Goal: Complete application form: Complete application form

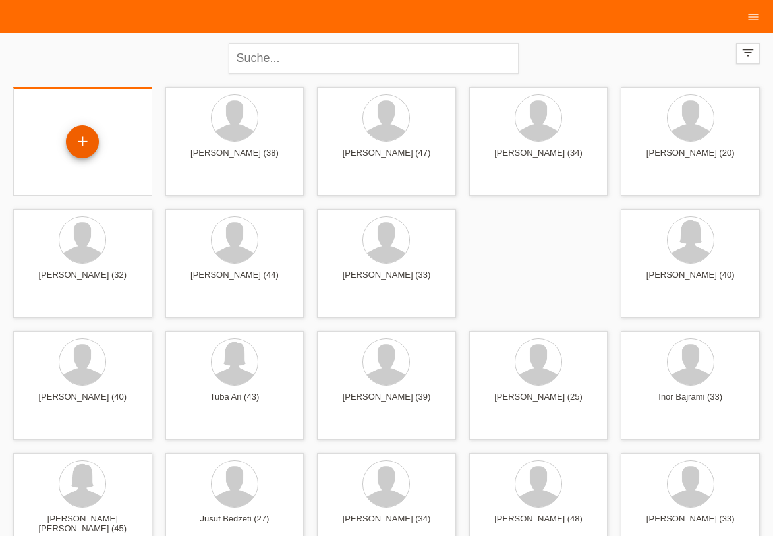
click at [82, 148] on div "+" at bounding box center [83, 141] width 32 height 22
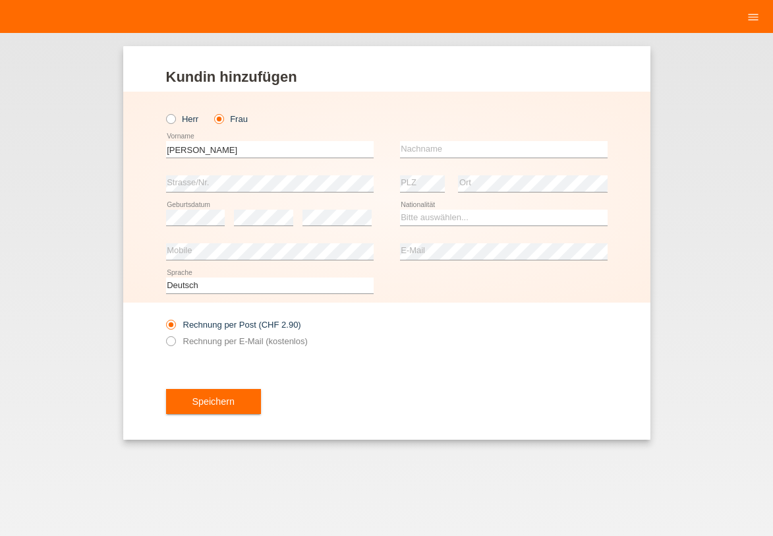
type input "[PERSON_NAME]"
type input "Pürro"
select select "CH"
click at [231, 337] on label "Rechnung per E-Mail (kostenlos)" at bounding box center [237, 341] width 142 height 10
click at [175, 337] on input "Rechnung per E-Mail (kostenlos)" at bounding box center [170, 344] width 9 height 16
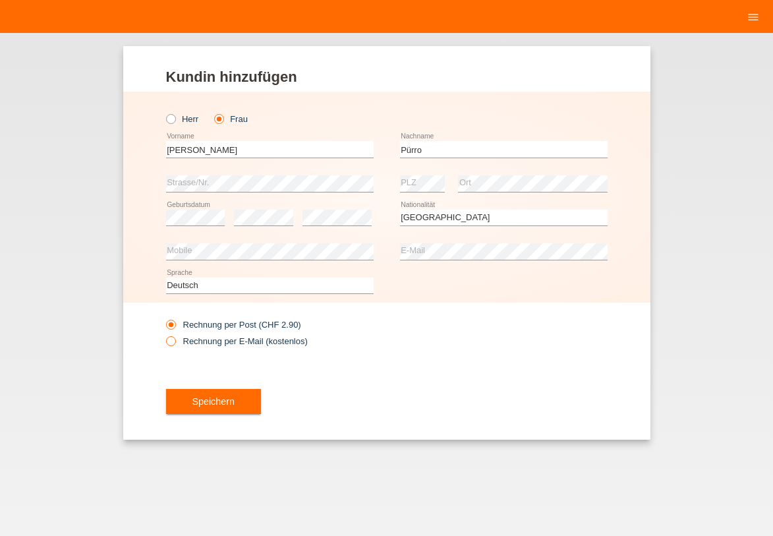
radio input "true"
click at [211, 394] on button "Speichern" at bounding box center [213, 401] width 95 height 25
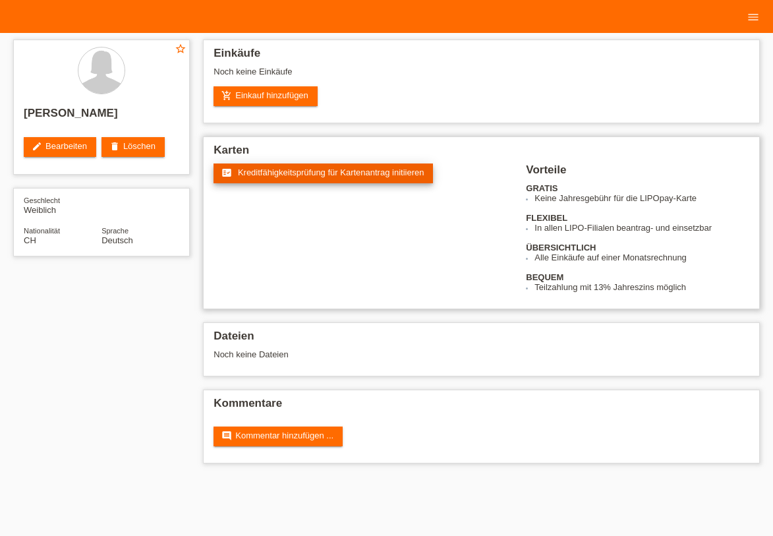
click at [334, 171] on span "Kreditfähigkeitsprüfung für Kartenantrag initiieren" at bounding box center [331, 172] width 186 height 10
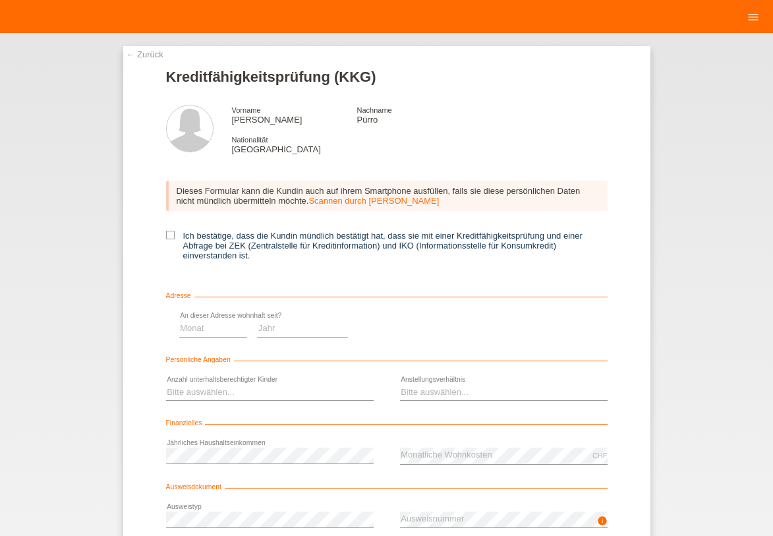
click at [215, 233] on label "Ich bestätige, dass die Kundin mündlich bestätigt hat, dass sie mit einer Kredi…" at bounding box center [386, 246] width 441 height 30
click at [175, 233] on input "Ich bestätige, dass die Kundin mündlich bestätigt hat, dass sie mit einer Kredi…" at bounding box center [170, 235] width 9 height 9
checkbox input "true"
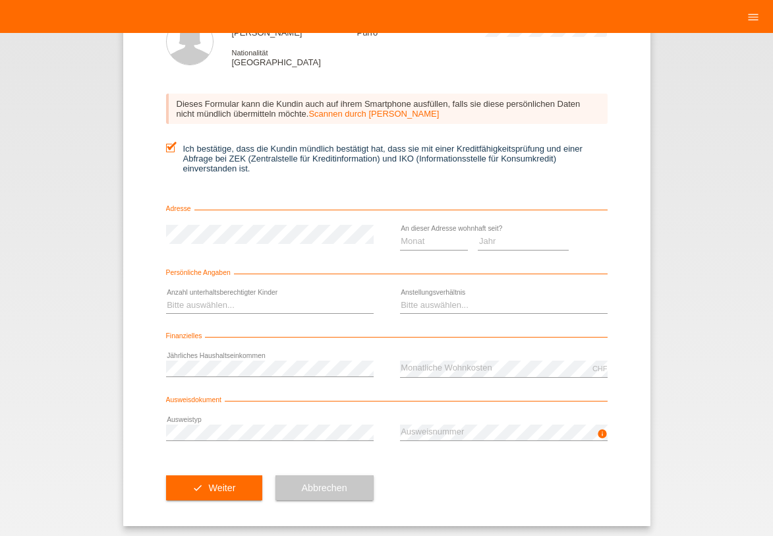
scroll to position [91, 0]
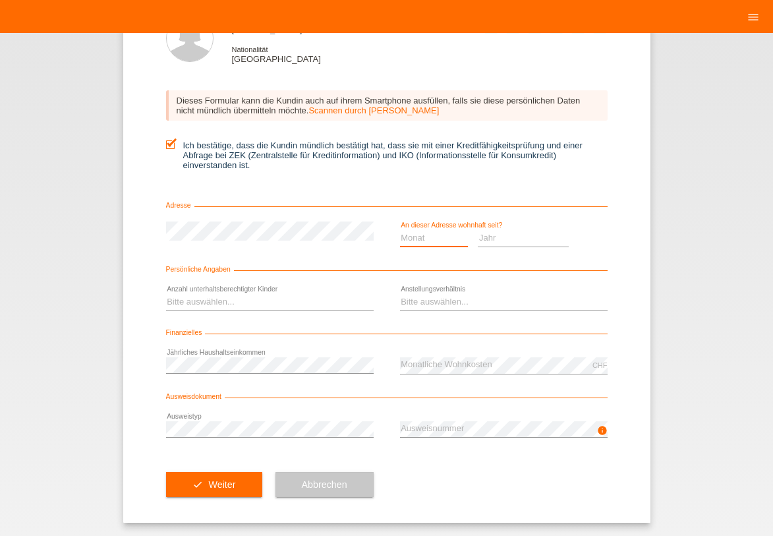
click at [441, 236] on select "Monat 01 02 03 04 05 06 07 08 09 10" at bounding box center [434, 238] width 69 height 16
select select "07"
click at [0, 0] on option "07" at bounding box center [0, 0] width 0 height 0
click at [528, 236] on select "Jahr 2025 2024 2023 2022 2021 2020 2019 2018 2017 2016 2015 2014 2013 2012 2011…" at bounding box center [523, 238] width 91 height 16
click at [0, 0] on option "2021" at bounding box center [0, 0] width 0 height 0
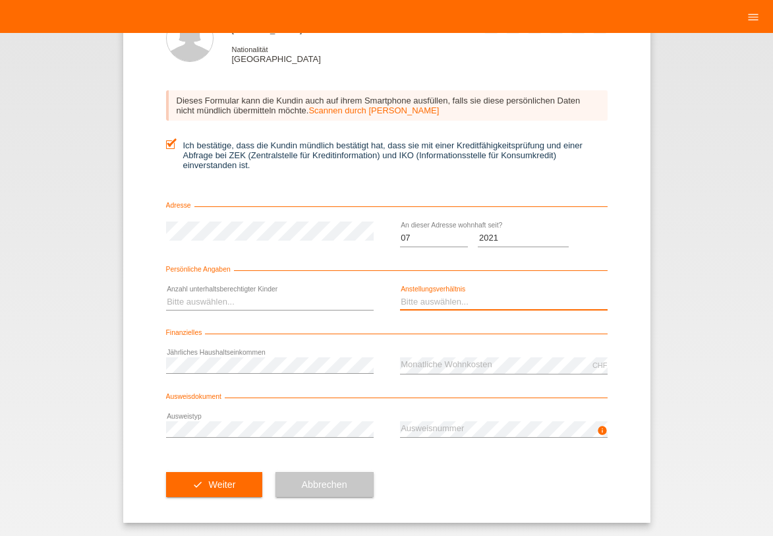
click at [516, 307] on select "Bitte auswählen... Unbefristet Befristet Lehrling/Student Pensioniert Nicht arb…" at bounding box center [503, 302] width 207 height 16
click at [501, 237] on select "Jahr 2025 2024 2023 2022 2021 2020 2019 2018 2017 2016 2015 2014 2013 2012 2011…" at bounding box center [523, 238] width 91 height 16
select select "2011"
click at [0, 0] on option "2011" at bounding box center [0, 0] width 0 height 0
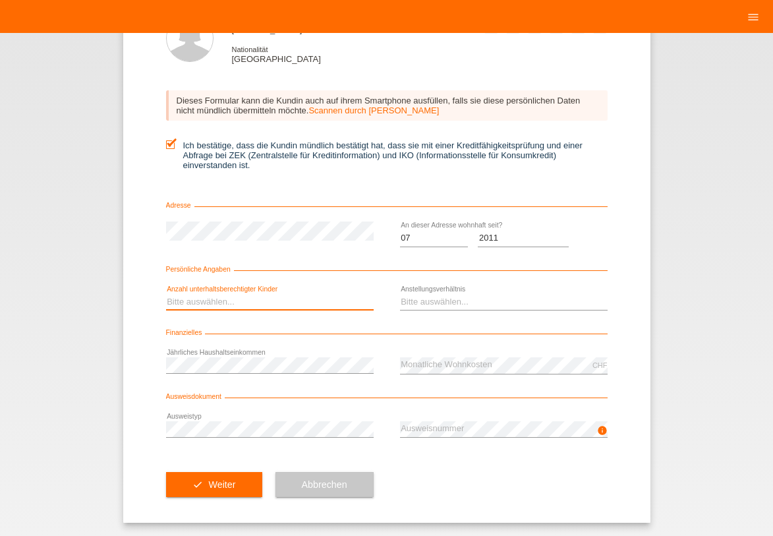
click at [245, 296] on select "Bitte auswählen... 0 1 2 3 4 5 6 7 8 9" at bounding box center [269, 302] width 207 height 16
select select "0"
click at [0, 0] on option "0" at bounding box center [0, 0] width 0 height 0
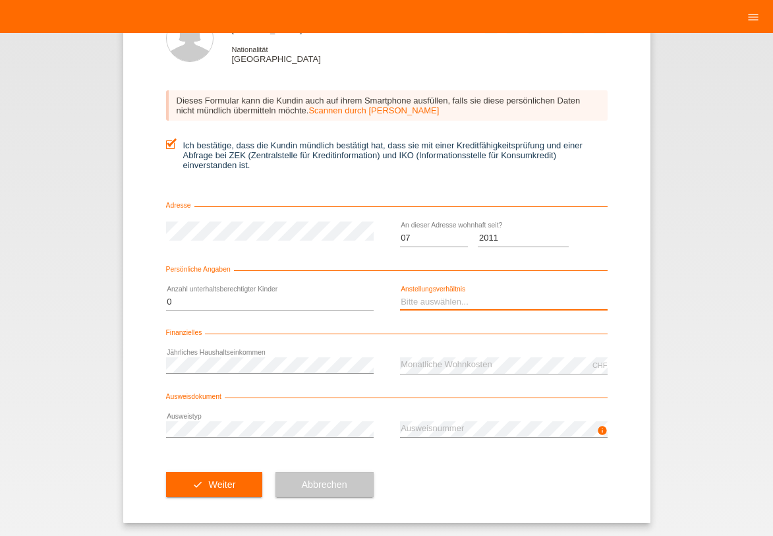
click at [466, 306] on select "Bitte auswählen... Unbefristet Befristet Lehrling/Student Pensioniert Nicht arb…" at bounding box center [503, 302] width 207 height 16
select select "UNLIMITED"
click at [0, 0] on option "Unbefristet" at bounding box center [0, 0] width 0 height 0
click at [303, 416] on div "error Ausweistyp" at bounding box center [269, 429] width 207 height 34
click at [601, 430] on icon "info" at bounding box center [602, 430] width 11 height 11
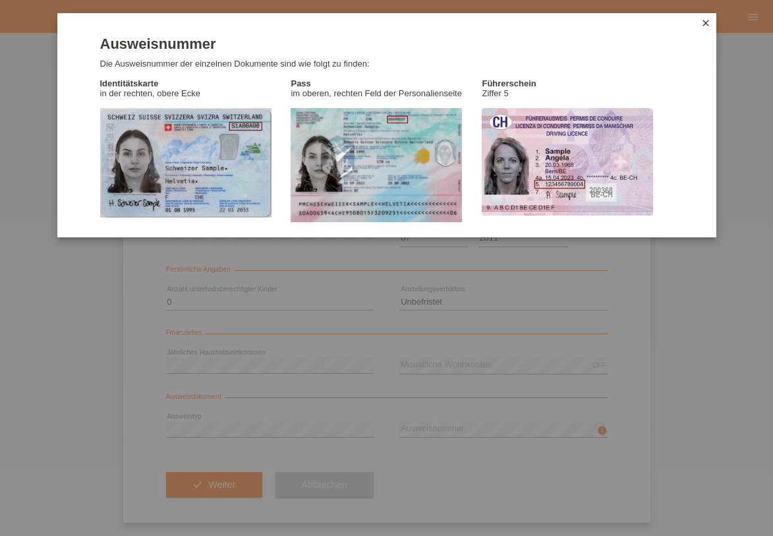
click at [713, 20] on link "close" at bounding box center [705, 23] width 17 height 15
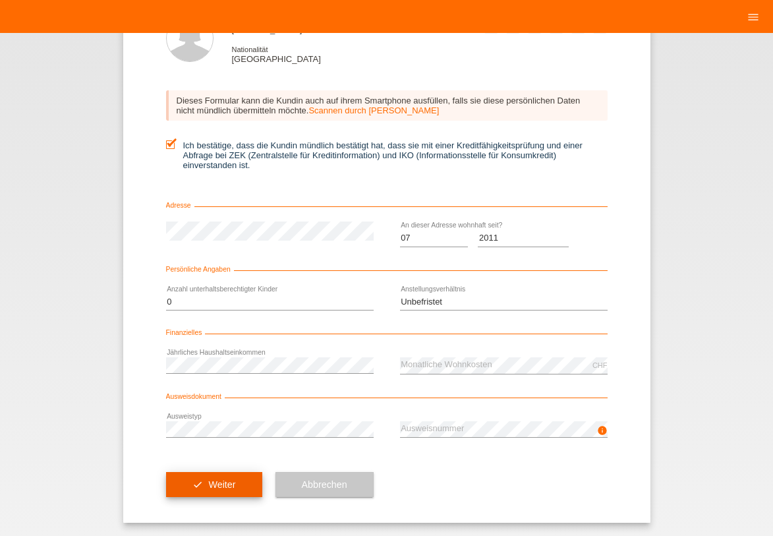
click at [231, 481] on button "check Weiter" at bounding box center [214, 484] width 96 height 25
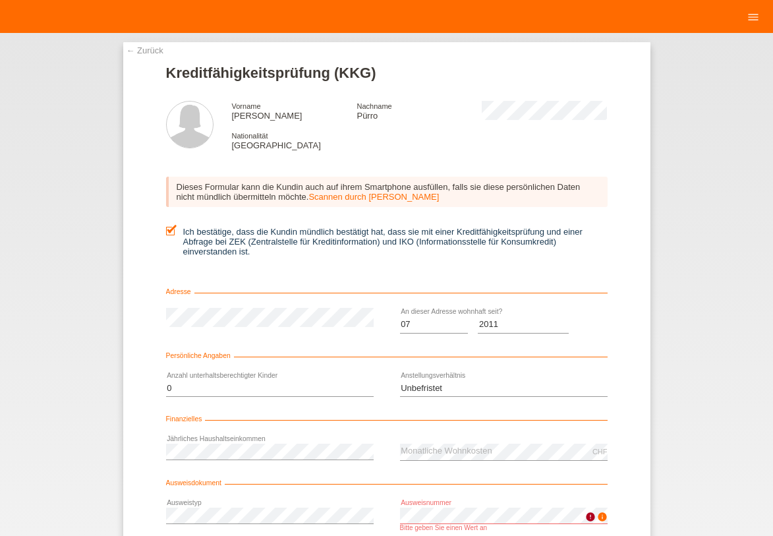
scroll to position [87, 0]
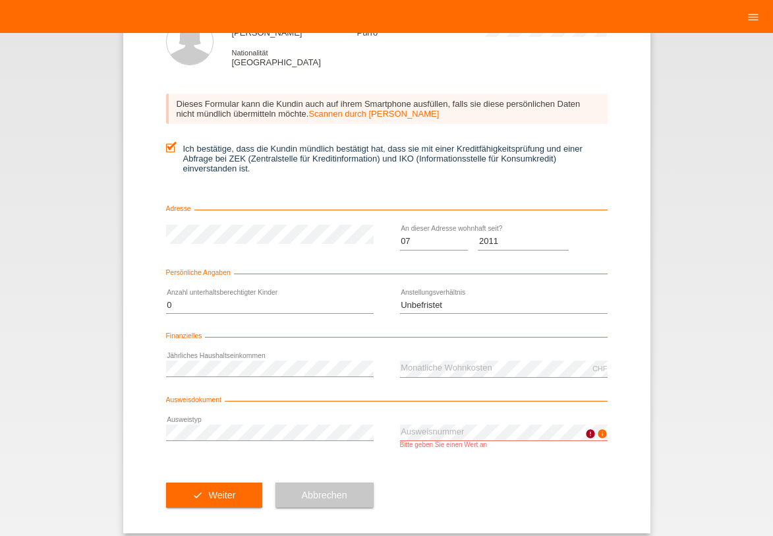
click at [329, 466] on div "Abbrechen" at bounding box center [324, 494] width 98 height 76
click at [238, 493] on button "check Weiter" at bounding box center [214, 494] width 96 height 25
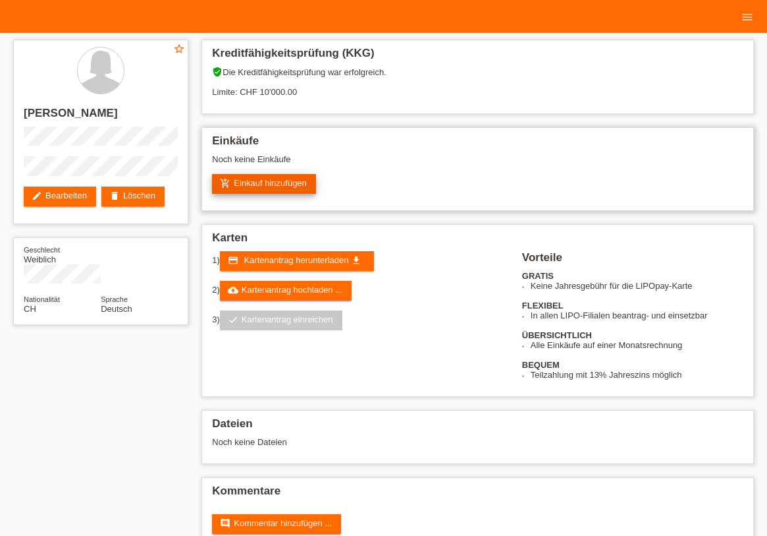
click at [276, 184] on link "add_shopping_cart Einkauf hinzufügen" at bounding box center [264, 184] width 104 height 20
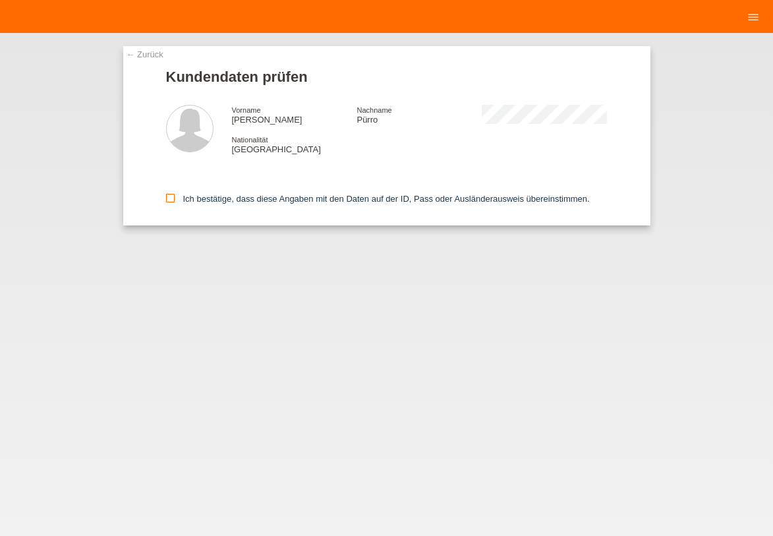
click at [191, 200] on label "Ich bestätige, dass diese Angaben mit den Daten auf der ID, Pass oder Ausländer…" at bounding box center [378, 199] width 424 height 10
click at [175, 200] on input "Ich bestätige, dass diese Angaben mit den Daten auf der ID, Pass oder Ausländer…" at bounding box center [170, 198] width 9 height 9
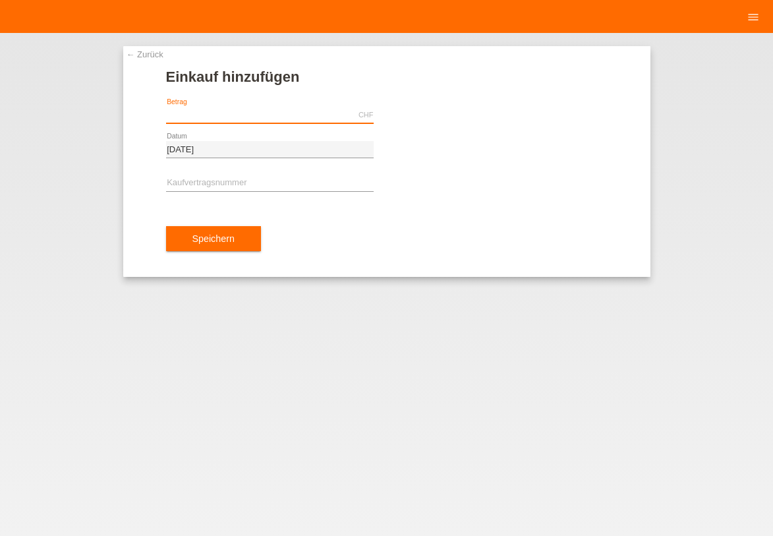
click at [216, 119] on input "text" at bounding box center [269, 115] width 207 height 16
type input "4752.65"
click at [236, 184] on input "text" at bounding box center [269, 183] width 207 height 16
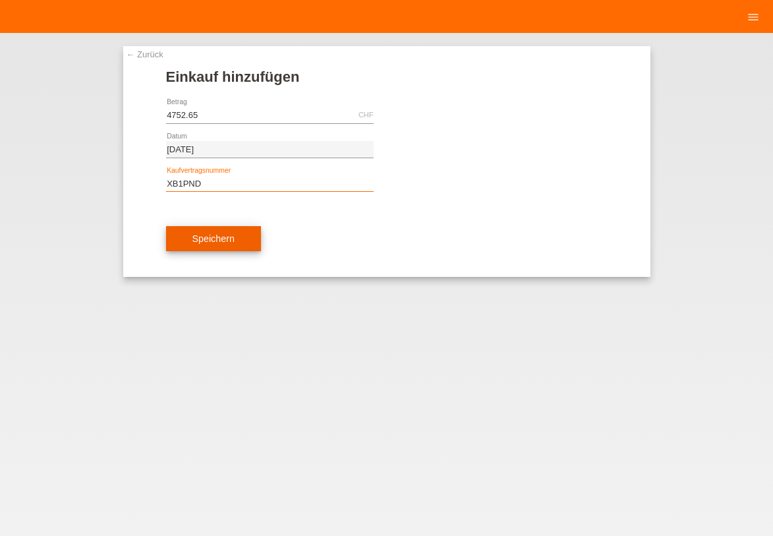
type input "XB1PND"
click at [243, 243] on button "Speichern" at bounding box center [213, 238] width 95 height 25
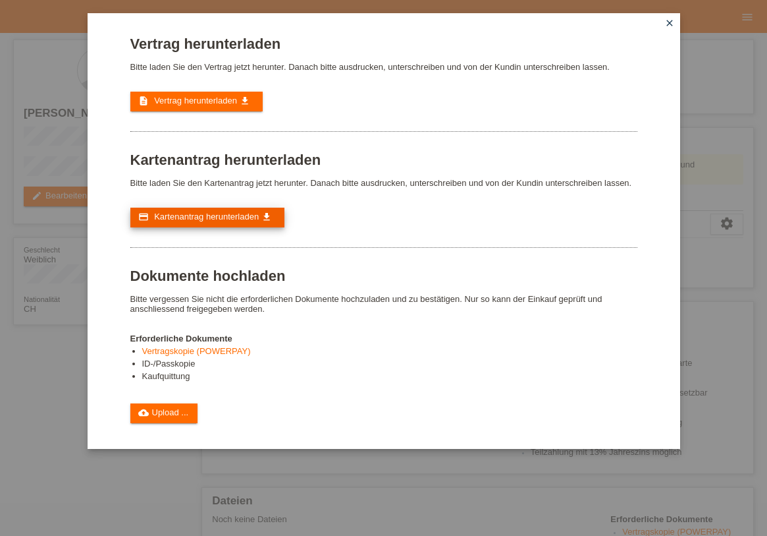
click at [237, 212] on span "Kartenantrag herunterladen" at bounding box center [206, 216] width 105 height 10
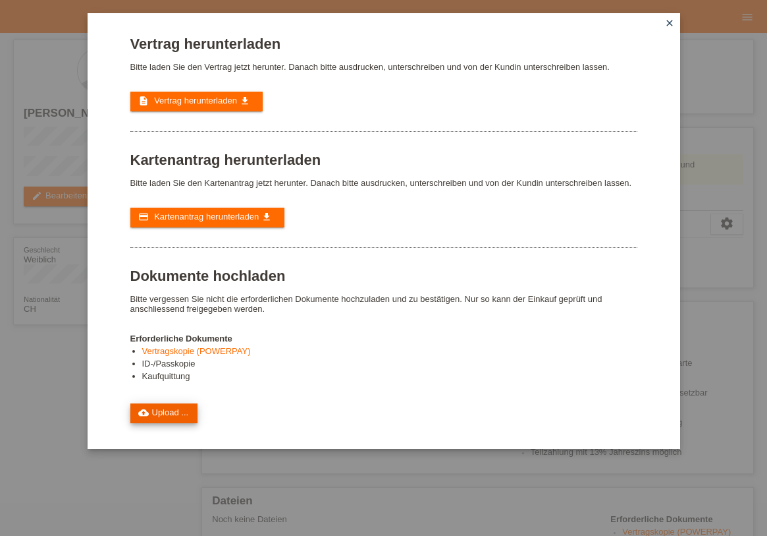
click at [190, 414] on link "cloud_upload Upload ..." at bounding box center [164, 413] width 68 height 20
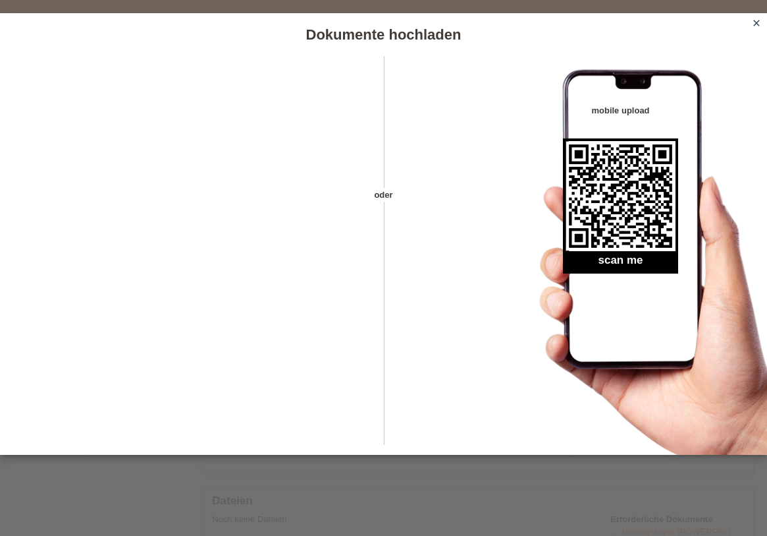
click at [755, 24] on icon "close" at bounding box center [757, 23] width 11 height 11
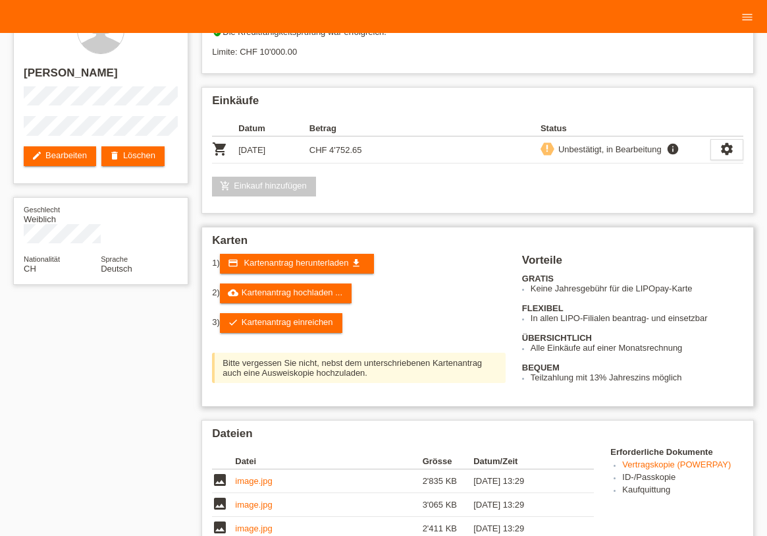
scroll to position [200, 0]
click at [302, 313] on link "check Kartenantrag einreichen" at bounding box center [281, 323] width 123 height 20
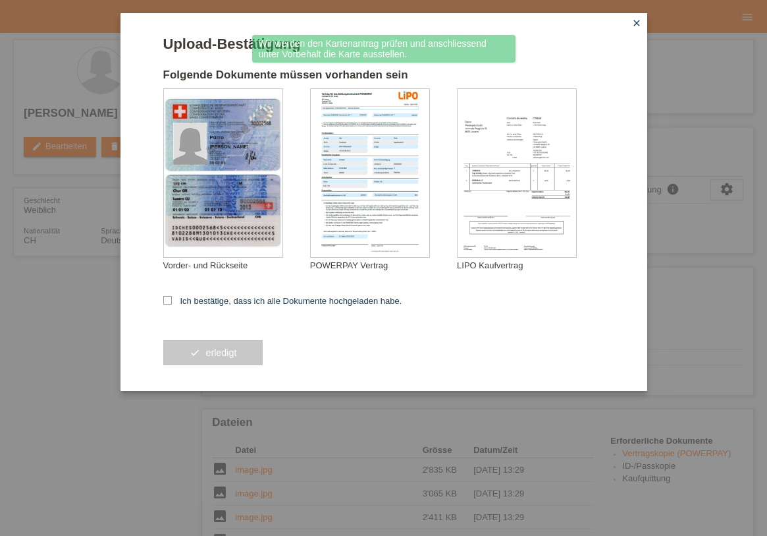
click at [228, 297] on label "Ich bestätige, dass ich alle Dokumente hochgeladen habe." at bounding box center [282, 301] width 239 height 10
click at [172, 297] on input "Ich bestätige, dass ich alle Dokumente hochgeladen habe." at bounding box center [167, 300] width 9 height 9
checkbox input "true"
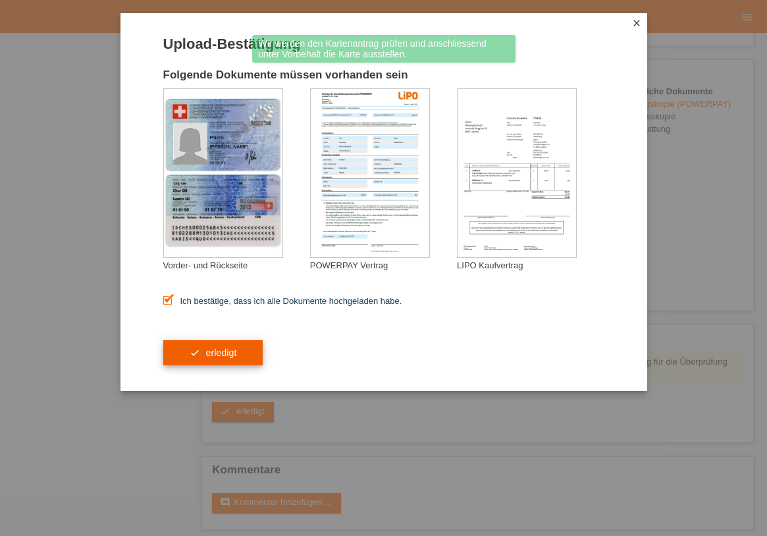
click at [225, 352] on button "check erledigt" at bounding box center [213, 352] width 100 height 25
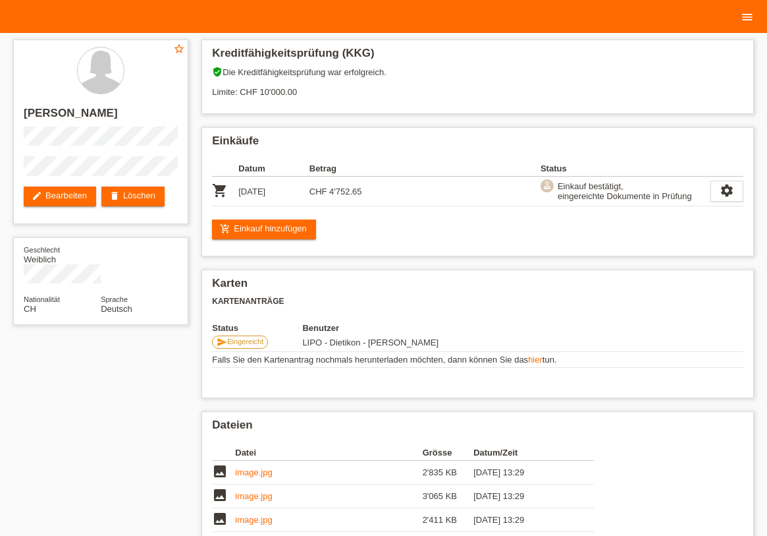
click at [744, 18] on icon "menu" at bounding box center [747, 17] width 13 height 13
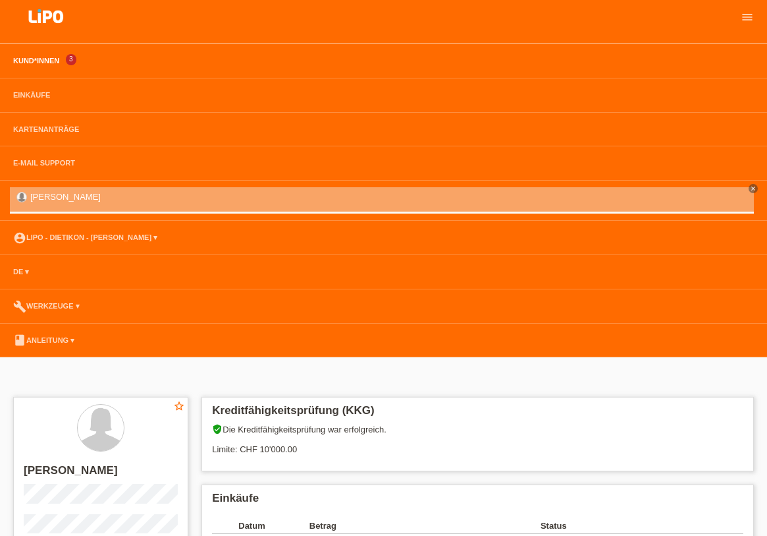
click at [47, 60] on link "Kund*innen" at bounding box center [36, 61] width 59 height 8
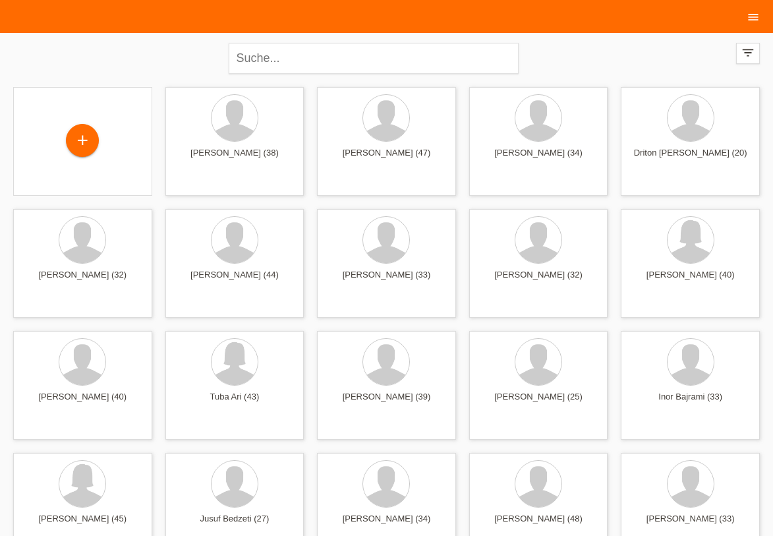
click at [754, 14] on icon "menu" at bounding box center [752, 17] width 13 height 13
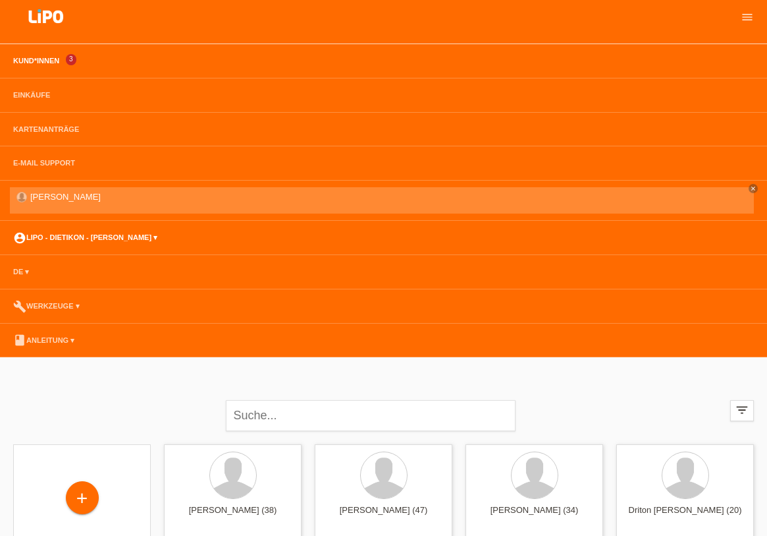
click at [139, 239] on link "account_circle LIPO - Dietikon - [PERSON_NAME] ▾" at bounding box center [85, 237] width 157 height 8
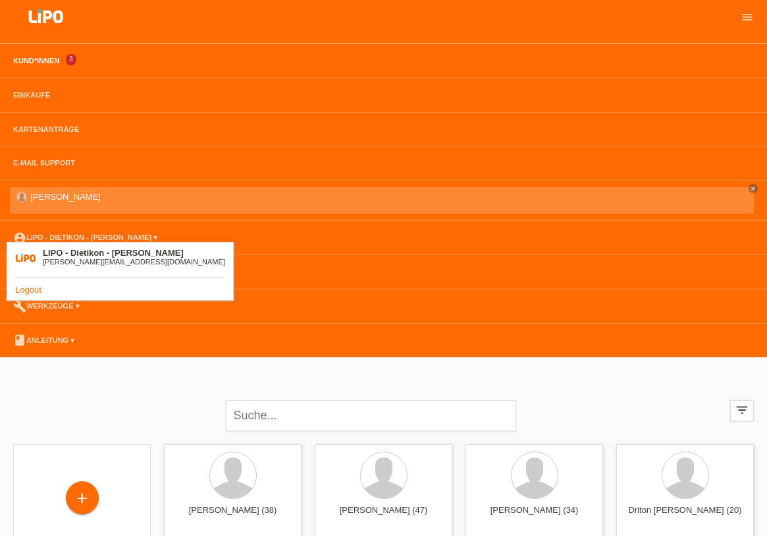
click at [38, 287] on link "Logout" at bounding box center [28, 290] width 26 height 10
